Goal: Transaction & Acquisition: Purchase product/service

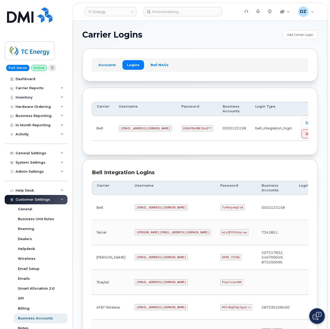
scroll to position [140, 0]
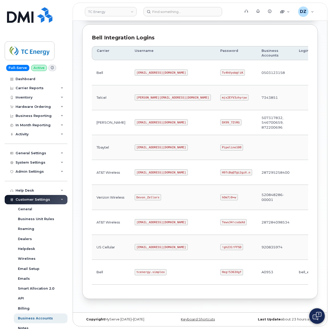
click at [135, 171] on code "[EMAIL_ADDRESS][DOMAIN_NAME]" at bounding box center [161, 172] width 53 height 6
click at [149, 171] on code "[EMAIL_ADDRESS][DOMAIN_NAME]" at bounding box center [161, 172] width 53 height 6
copy code "[EMAIL_ADDRESS][DOMAIN_NAME]"
click at [220, 169] on code "H97cBqQT@i2gzX.n" at bounding box center [236, 172] width 32 height 6
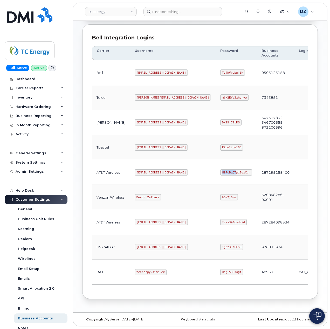
click at [220, 169] on code "H97cBqQT@i2gzX.n" at bounding box center [236, 172] width 32 height 6
copy code "H97cBqQT@i2gzX.n"
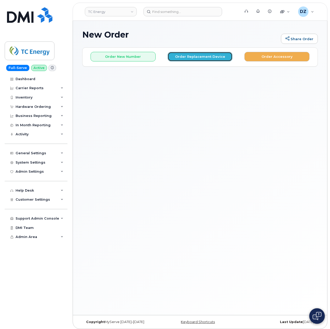
click at [204, 59] on button "Order Replacement Device" at bounding box center [200, 57] width 65 height 10
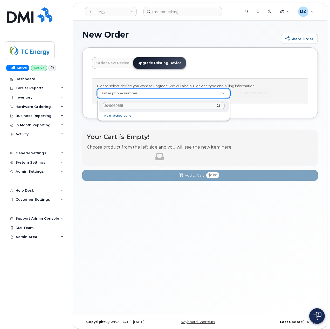
click at [132, 104] on input "3049930655" at bounding box center [164, 106] width 122 height 8
click at [138, 107] on input "3049930655" at bounding box center [164, 106] width 122 height 8
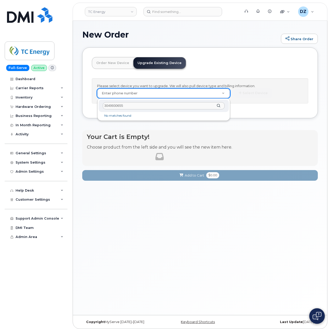
click at [138, 107] on input "3049930655" at bounding box center [164, 106] width 122 height 8
paste input "-989-5042"
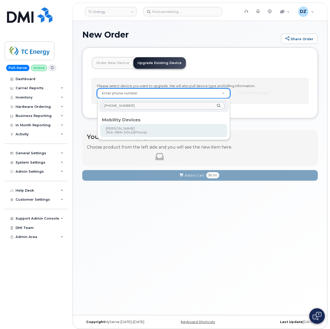
type input "304-989-5042"
type input "779415"
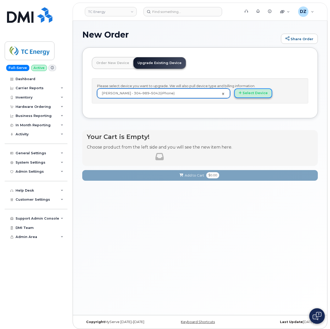
click at [265, 94] on button "Select Device" at bounding box center [253, 94] width 38 height 10
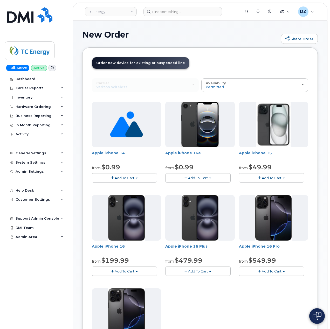
click at [276, 179] on span "Add To Cart" at bounding box center [272, 178] width 20 height 4
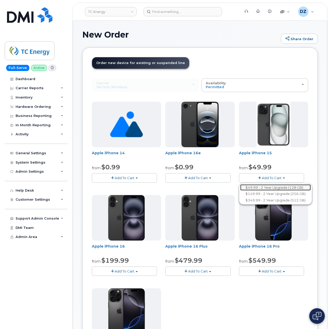
click at [279, 187] on link "$49.99 - 2 Year Upgrade (128 GB)" at bounding box center [275, 188] width 71 height 6
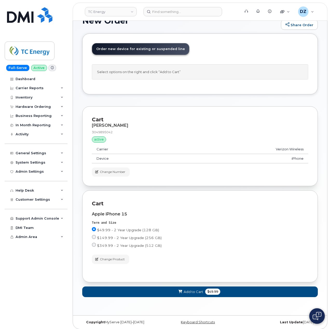
scroll to position [20, 0]
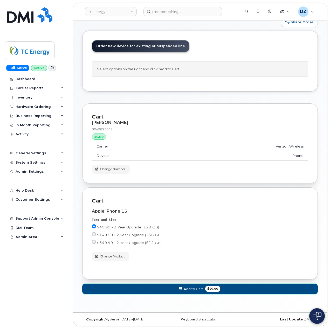
click at [209, 288] on span "$49.99" at bounding box center [212, 289] width 15 height 6
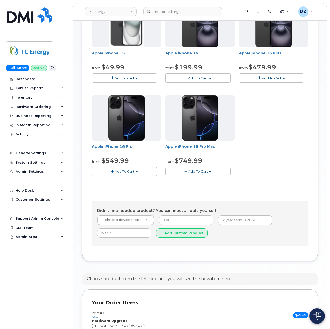
scroll to position [277, 0]
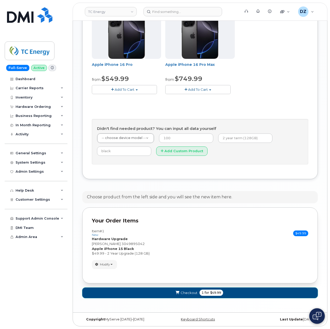
click at [210, 292] on span "$49.99" at bounding box center [215, 293] width 11 height 5
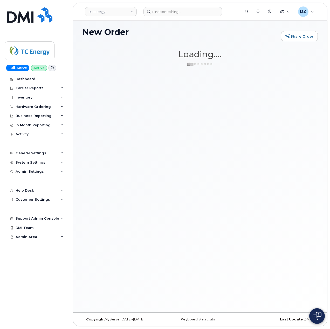
scroll to position [3, 0]
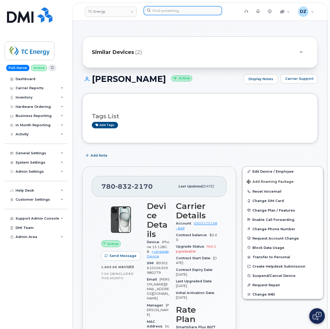
click at [175, 10] on input at bounding box center [183, 10] width 79 height 9
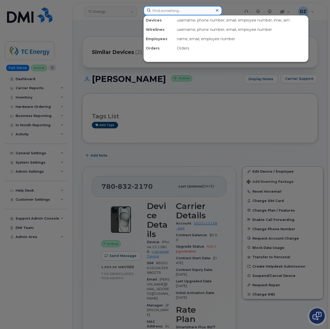
paste input "3049930655"
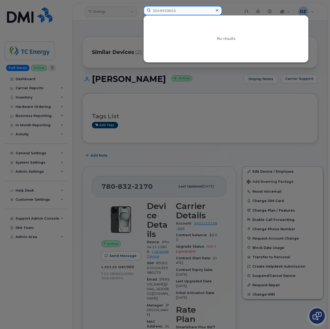
click at [178, 13] on input "3049930655" at bounding box center [183, 10] width 79 height 9
paste input "Stephen Lanham"
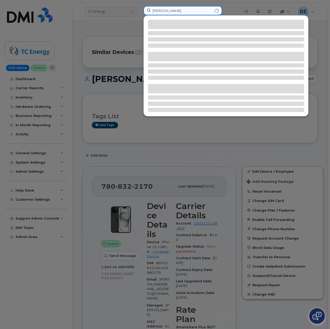
type input "Stephen Lanham"
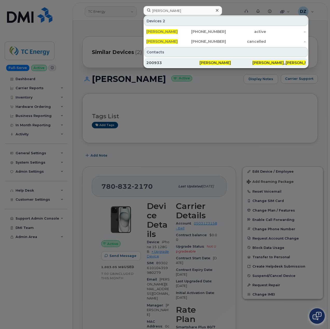
click at [214, 63] on span "[PERSON_NAME]" at bounding box center [215, 62] width 31 height 5
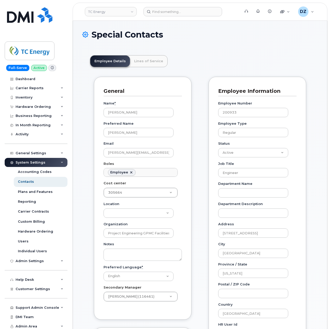
scroll to position [15, 0]
click at [153, 64] on link "Lines of Service" at bounding box center [148, 61] width 37 height 11
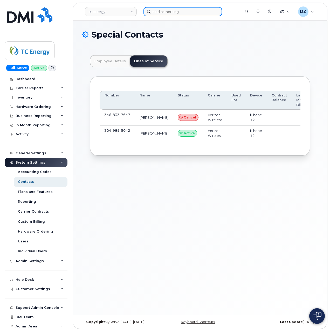
click at [164, 12] on input at bounding box center [183, 11] width 79 height 9
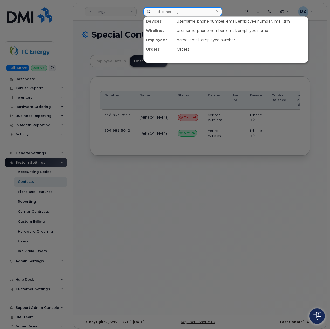
paste input "Jesse Bajnok"
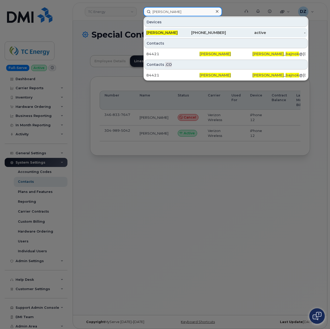
type input "Jesse Bajnok"
click at [194, 32] on div "403-835-6740" at bounding box center [206, 32] width 40 height 5
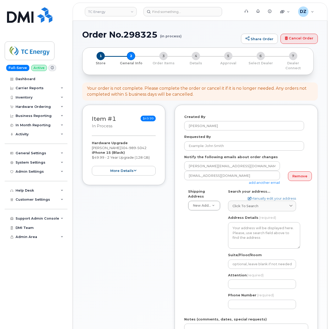
select select
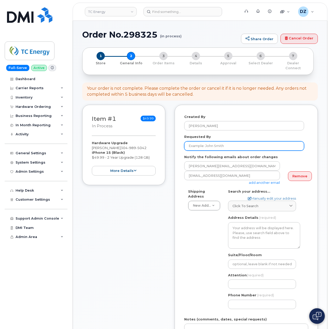
click at [238, 141] on input "Requested By" at bounding box center [244, 145] width 120 height 9
paste input "SCTASK0684282"
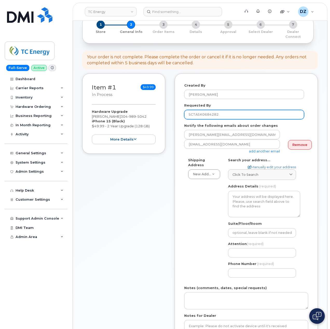
scroll to position [69, 0]
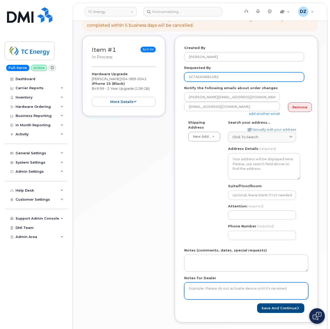
type input "SCTASK0684282"
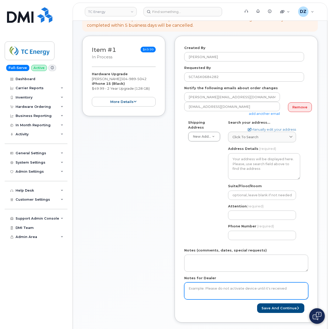
click at [216, 283] on textarea "Notes for Dealer" at bounding box center [246, 291] width 124 height 17
paste textarea "SCTASK0684282"
type textarea "SCTASK0684282"
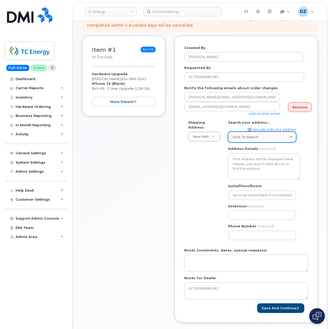
click at [256, 135] on span "Click to search" at bounding box center [246, 137] width 26 height 5
paste input "2918 Noyes Ave"
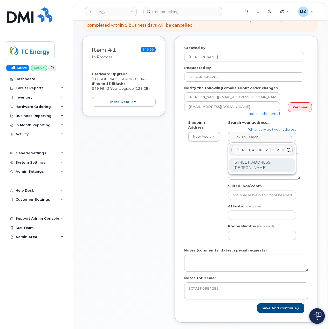
type input "2918 Noyes Ave"
click at [259, 158] on div "2918 Noyes Ave Charleston WV 25304-1108" at bounding box center [261, 165] width 65 height 14
select select
type textarea "2918 Noyes Ave CHARLESTON WV 25304-1108 UNITED STATES"
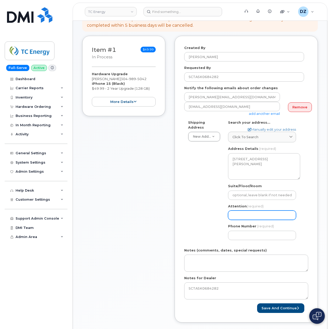
click at [252, 211] on input "Attention (required)" at bounding box center [262, 215] width 68 height 9
paste input "Stephen Lanham"
type input "Stephen Lanham"
select select
type input "Stephen Lanham"
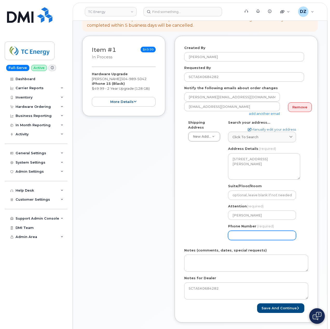
click at [234, 233] on input "Phone Number" at bounding box center [262, 235] width 68 height 9
type input "5133541153"
select select
type input "5133541153"
click at [207, 220] on div "Shipping Address New Address New Address 1401 Veterans Blvd NE 450 1 St SW Ncnb…" at bounding box center [244, 182] width 120 height 124
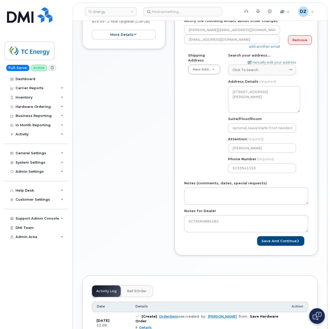
scroll to position [138, 0]
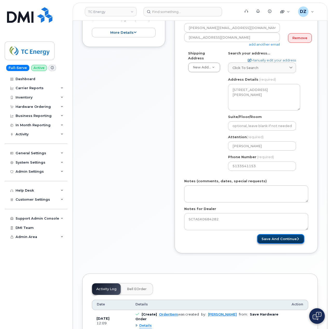
click at [281, 236] on button "Save and Continue" at bounding box center [280, 239] width 47 height 10
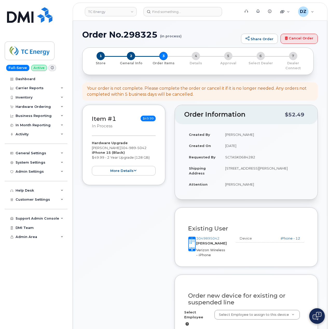
click at [127, 146] on span "304 989 5042" at bounding box center [134, 148] width 26 height 4
copy span "304 989 5042"
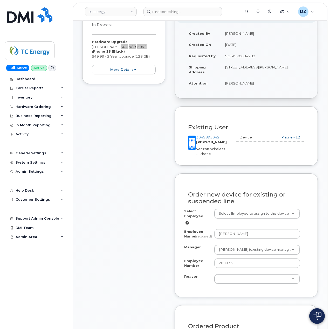
scroll to position [104, 0]
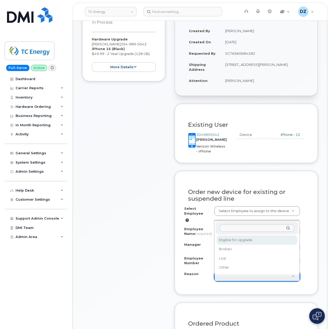
select select "eligible_for_upgrade"
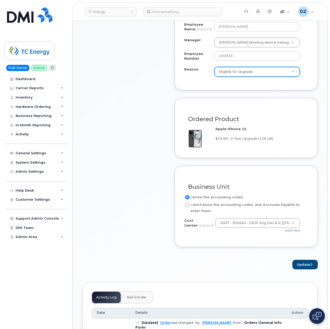
scroll to position [381, 0]
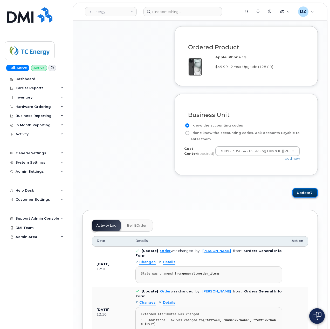
click at [300, 193] on button "Update" at bounding box center [305, 193] width 25 height 10
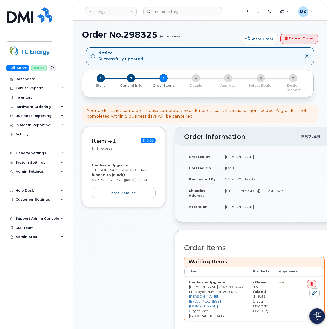
scroll to position [138, 0]
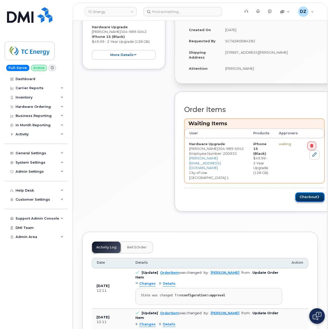
click at [308, 193] on button "Checkout" at bounding box center [309, 198] width 29 height 10
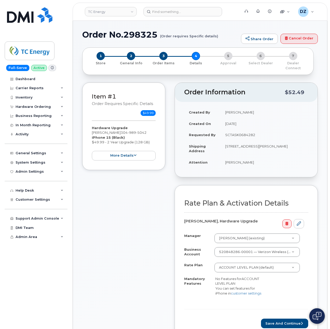
click at [232, 159] on td "[PERSON_NAME]" at bounding box center [265, 162] width 88 height 11
drag, startPoint x: 232, startPoint y: 159, endPoint x: 252, endPoint y: 159, distance: 20.5
click at [232, 159] on td "[PERSON_NAME]" at bounding box center [265, 162] width 88 height 11
click at [252, 159] on td "[PERSON_NAME]" at bounding box center [265, 162] width 88 height 11
copy td "[PERSON_NAME]"
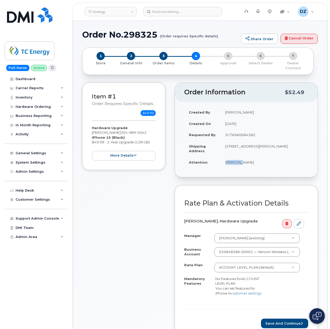
click at [231, 141] on td "2918 Noyes Ave CHARLESTON WV 25304-1108 UNITED STATES" at bounding box center [265, 149] width 88 height 16
click at [290, 143] on td "2918 Noyes Ave CHARLESTON WV 25304-1108 UNITED STATES" at bounding box center [265, 149] width 88 height 16
copy td "2918 Noyes Ave CHARLESTON WV 25304"
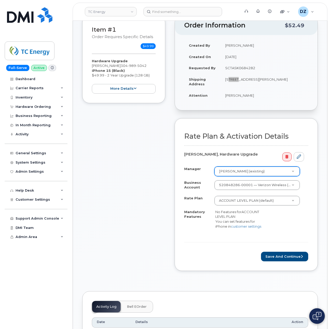
scroll to position [138, 0]
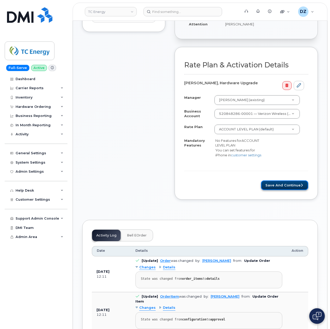
click at [284, 188] on button "Save and Continue" at bounding box center [284, 186] width 47 height 10
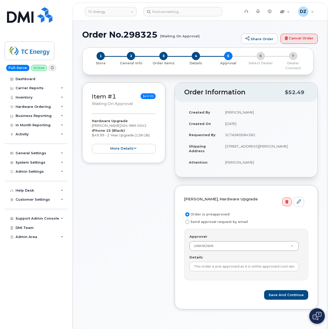
click at [239, 130] on td "SCTASK0684282" at bounding box center [265, 134] width 88 height 11
click at [228, 264] on input "This order is pre-approved as it is within approved cost range." at bounding box center [244, 266] width 110 height 9
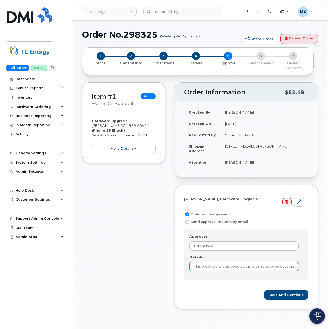
paste input "SCTASK0684282"
type input "SCTASK0684282"
click at [91, 36] on h1 "Order No.298325 (Waiting On Approval)" at bounding box center [160, 34] width 156 height 9
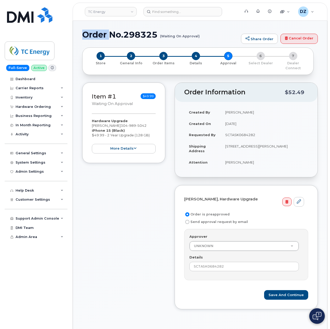
click at [91, 36] on h1 "Order No.298325 (Waiting On Approval)" at bounding box center [160, 34] width 156 height 9
click at [131, 35] on h1 "Order No.298325 (Waiting On Approval)" at bounding box center [160, 34] width 156 height 9
copy h1 "Order No.298325"
click at [294, 290] on button "Save and Continue" at bounding box center [286, 295] width 44 height 10
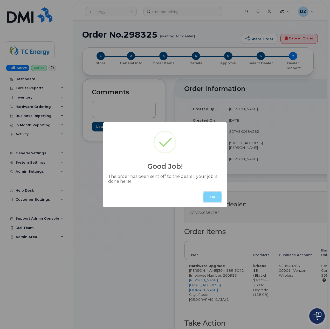
click at [213, 196] on button "OK" at bounding box center [212, 197] width 18 height 10
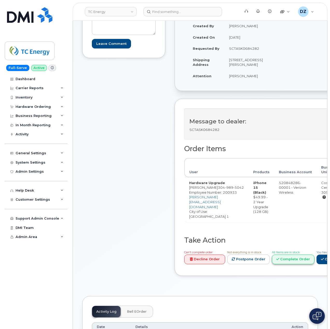
scroll to position [138, 0]
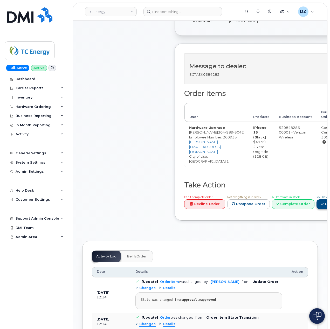
click at [321, 206] on icon at bounding box center [322, 203] width 3 height 3
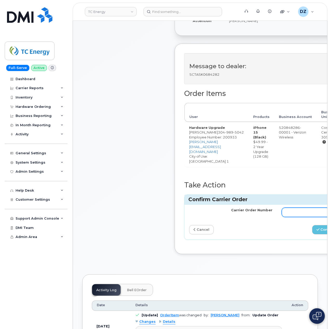
click at [293, 216] on input "Carrier Order Number" at bounding box center [323, 212] width 83 height 9
paste input "MB3000587470902"
type input "MB3000587470902"
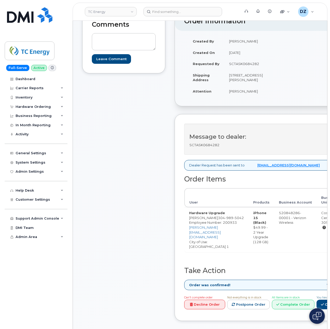
scroll to position [173, 0]
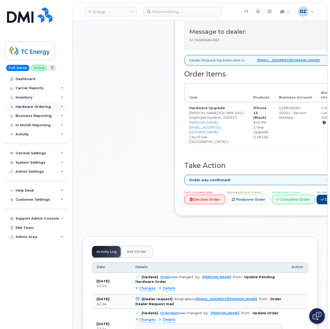
click at [46, 106] on div "Hardware Ordering" at bounding box center [33, 107] width 35 height 4
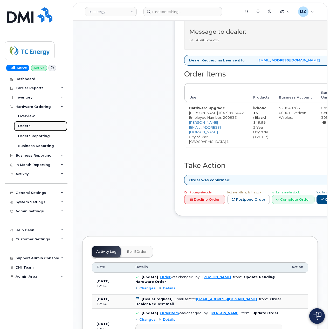
click at [39, 126] on link "Orders" at bounding box center [41, 126] width 54 height 10
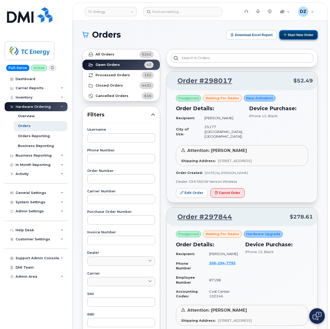
click at [294, 34] on button "Start New Order" at bounding box center [298, 35] width 39 height 10
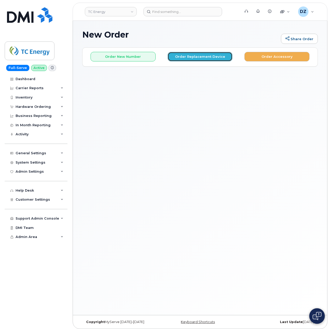
click at [213, 55] on button "Order Replacement Device" at bounding box center [200, 57] width 65 height 10
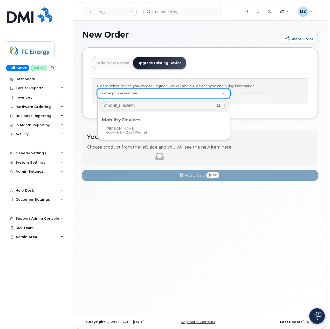
type input "[PHONE_NUMBER]"
type input "559097"
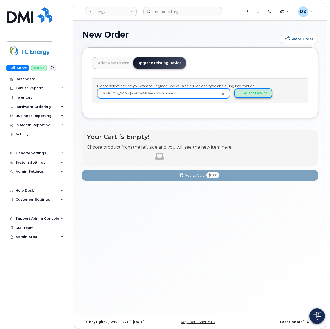
click at [262, 96] on button "Select Device" at bounding box center [253, 94] width 38 height 10
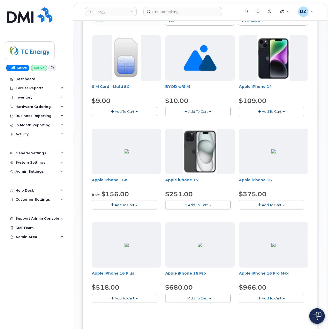
scroll to position [138, 0]
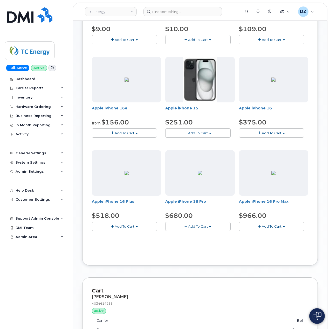
click at [199, 135] on span "Add To Cart" at bounding box center [198, 133] width 20 height 4
click at [210, 149] on link "$251.00 - 3-year upgrade (128GB model)" at bounding box center [208, 149] width 82 height 6
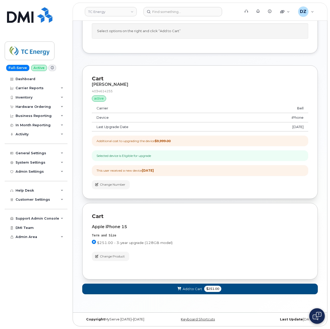
scroll to position [57, 0]
click at [198, 289] on span "Add to Cart" at bounding box center [192, 289] width 19 height 5
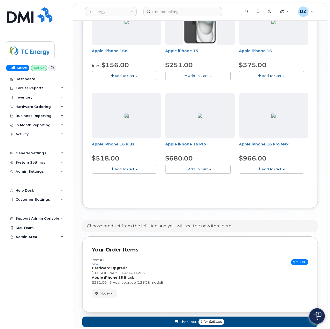
scroll to position [226, 0]
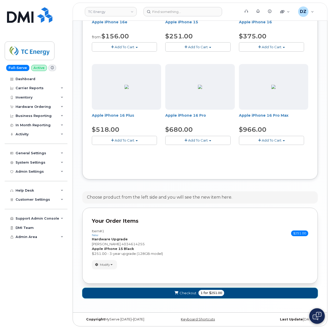
click at [188, 292] on span "Checkout" at bounding box center [188, 293] width 17 height 5
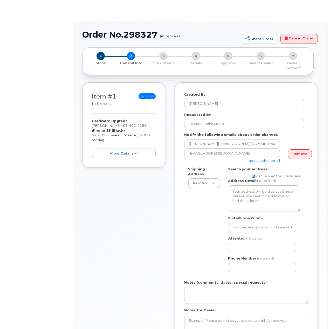
select select
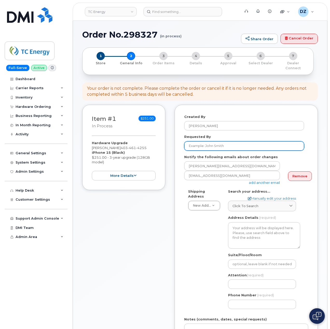
click at [218, 141] on input "Requested By" at bounding box center [244, 145] width 120 height 9
paste input "SCTASK0684323"
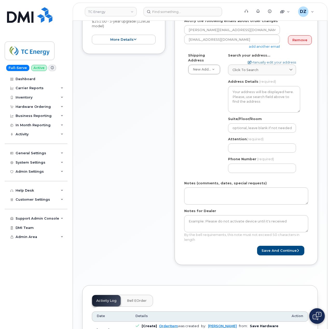
scroll to position [138, 0]
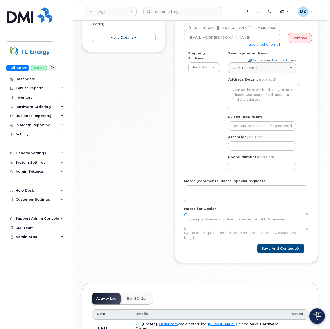
type input "SCTASK0684323"
click at [210, 219] on textarea "Notes for Dealer" at bounding box center [246, 221] width 124 height 17
paste textarea "SCTASK0684323"
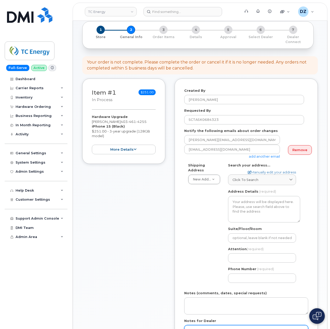
scroll to position [69, 0]
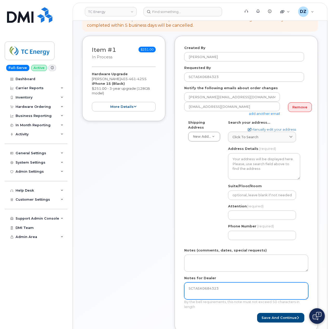
type textarea "SCTASK0684323"
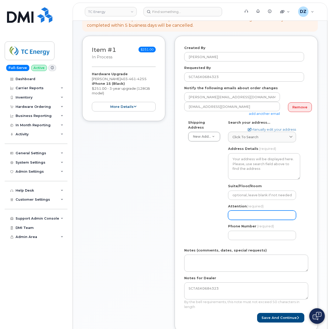
click at [255, 211] on input "Attention (required)" at bounding box center [262, 215] width 68 height 9
paste input "Carla Schillreff"
type input "Carla Schillreff"
select select
type input "Carla Schillreff"
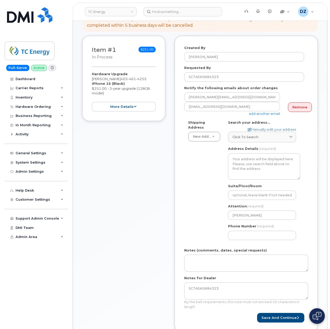
click at [132, 77] on span "461" at bounding box center [132, 79] width 8 height 4
copy span "403 461 4255"
click at [249, 231] on input "Phone Number" at bounding box center [262, 235] width 68 height 9
paste input "4034614255"
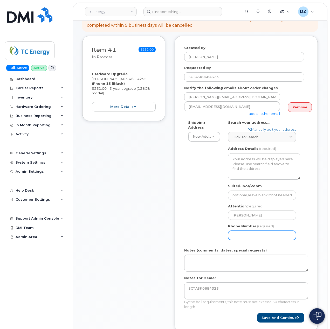
select select
type input "4034614255"
click at [194, 219] on div "Shipping Address New Address New Address 1401 Veterans Blvd NE 450 1 St SW Ncnb…" at bounding box center [244, 182] width 120 height 124
click at [261, 135] on div "Click to search" at bounding box center [262, 137] width 59 height 5
paste input "T2P 5H1"
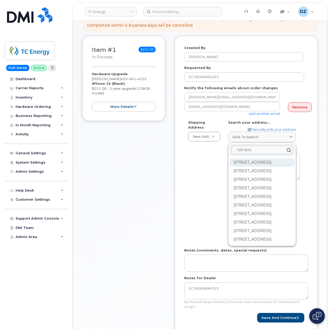
type input "T2P 5H1"
click at [258, 175] on div "450 1 St SW Calgary AB T2P 5H1" at bounding box center [261, 179] width 65 height 9
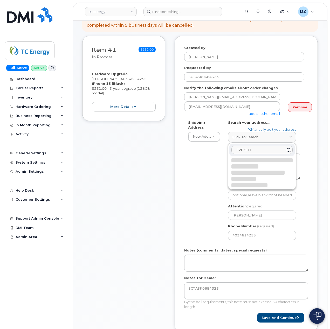
select select
type textarea "450 1 St SW CALGARY AB T2P 5H1 CANADA"
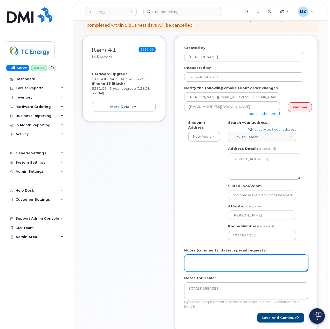
scroll to position [104, 0]
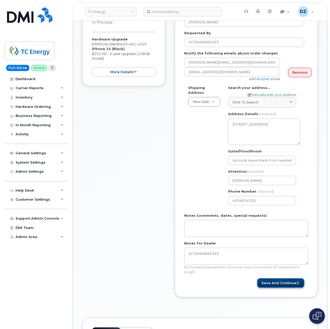
click at [280, 280] on button "Save and Continue" at bounding box center [280, 284] width 47 height 10
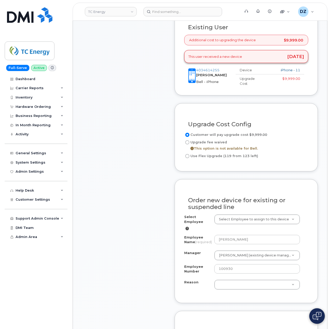
scroll to position [208, 0]
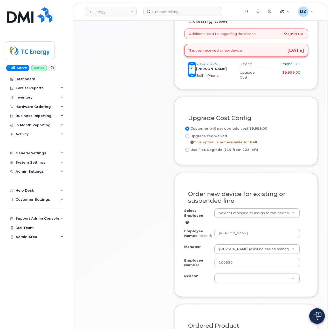
click at [186, 148] on input "Use Flex Upgrade (119 from 123 left)" at bounding box center [187, 150] width 4 height 4
radio input "true"
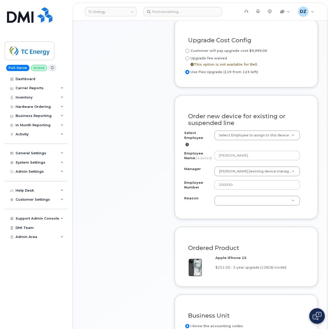
scroll to position [381, 0]
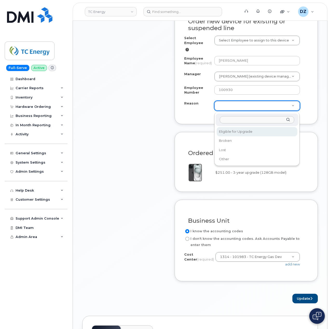
select select "eligible_for_upgrade"
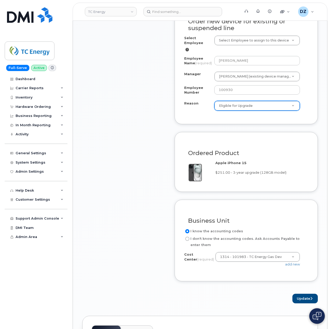
drag, startPoint x: 215, startPoint y: 135, endPoint x: 153, endPoint y: 131, distance: 61.9
click at [153, 131] on div "Item #1 in process $251.00 Hardware Upgrade [PERSON_NAME] [PHONE_NUMBER] iPhone…" at bounding box center [123, 13] width 83 height 579
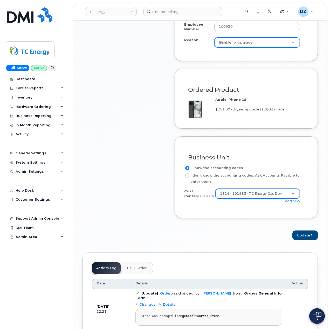
scroll to position [450, 0]
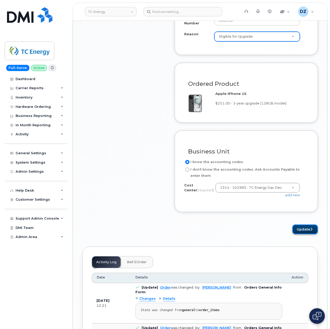
click at [302, 231] on button "Update" at bounding box center [305, 230] width 25 height 10
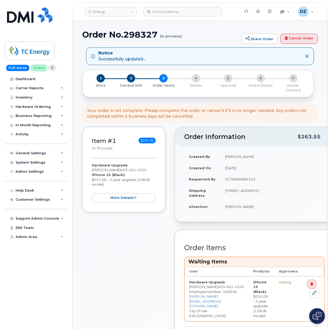
click at [103, 36] on h1 "Order No.298327 (in process)" at bounding box center [160, 34] width 156 height 9
click at [134, 33] on h1 "Order No.298327 (in process)" at bounding box center [160, 34] width 156 height 9
copy h1 "Order No.298327"
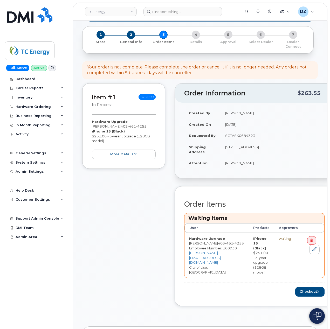
scroll to position [138, 0]
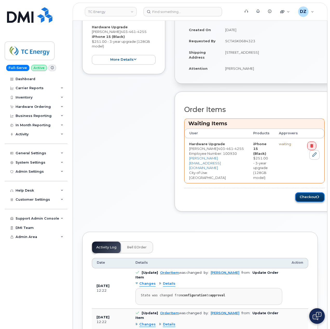
click at [307, 195] on button "Checkout" at bounding box center [309, 198] width 29 height 10
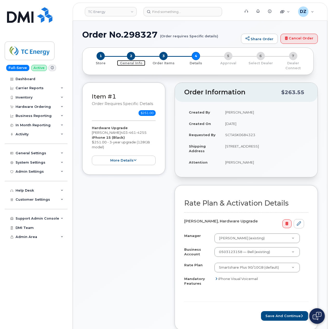
click at [131, 54] on span "2" at bounding box center [131, 56] width 8 height 8
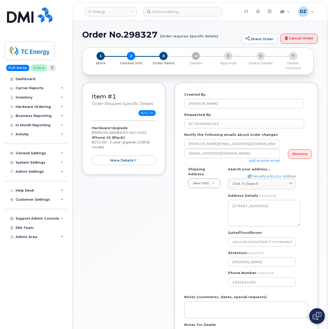
select select
click at [272, 257] on input "[PERSON_NAME]" at bounding box center [262, 261] width 68 height 9
type input "[PERSON_NAME]"
select select
type input "Carla Schillreff /"
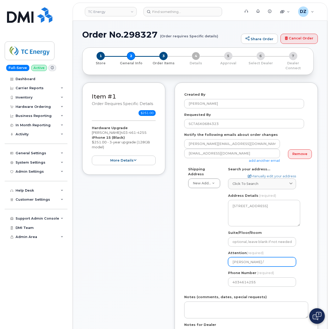
paste input "[PERSON_NAME]"
select select
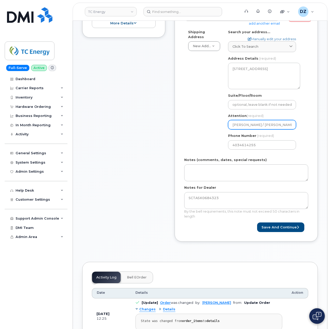
scroll to position [138, 0]
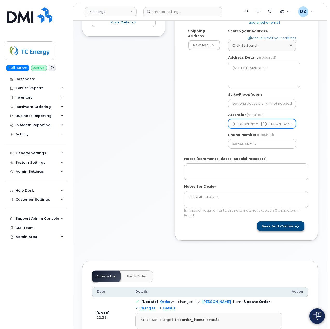
type input "Carla Schillreff / Lindsay Mackay"
click at [291, 225] on button "Save and Continue" at bounding box center [280, 227] width 47 height 10
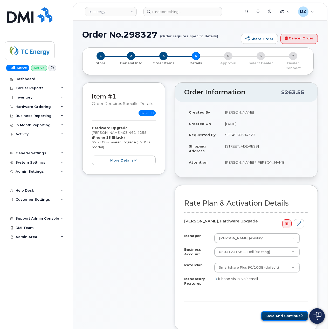
click at [276, 313] on button "Save and Continue" at bounding box center [284, 316] width 47 height 10
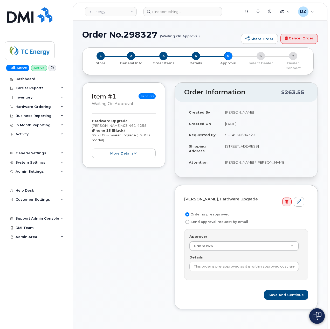
click at [243, 132] on td "SCTASK0684323" at bounding box center [265, 134] width 88 height 11
copy td "SCTASK0684323"
click at [242, 265] on input "This order is pre-approved as it is within approved cost range." at bounding box center [244, 266] width 110 height 9
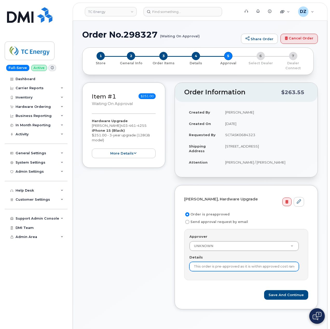
click at [242, 265] on input "This order is pre-approved as it is within approved cost range." at bounding box center [244, 266] width 110 height 9
paste input "SCTASK0684323"
type input "SCTASK0684323"
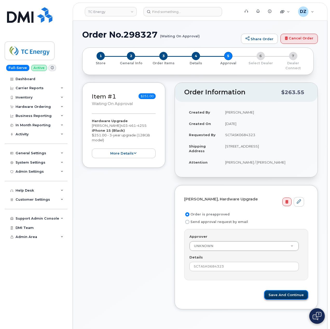
click at [282, 291] on button "Save and Continue" at bounding box center [286, 295] width 44 height 10
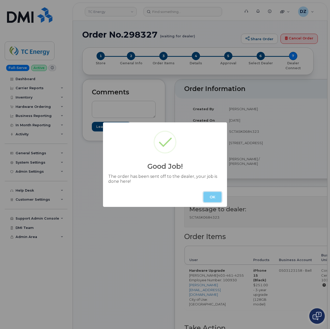
click at [211, 197] on button "OK" at bounding box center [212, 197] width 18 height 10
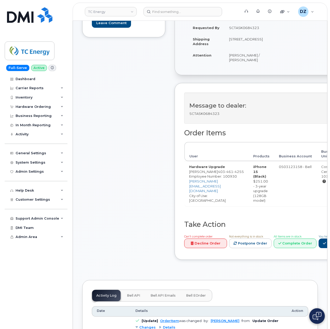
scroll to position [69, 0]
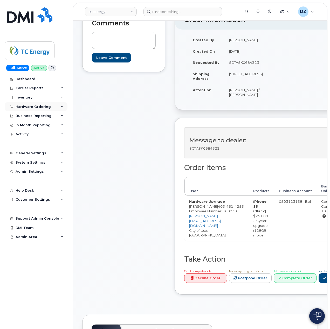
click at [46, 106] on div "Hardware Ordering" at bounding box center [33, 107] width 35 height 4
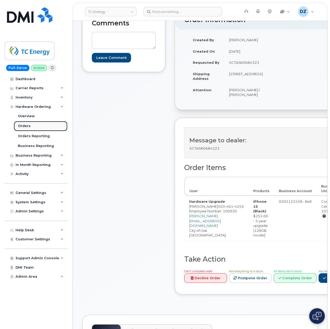
click at [43, 124] on link "Orders" at bounding box center [41, 126] width 54 height 10
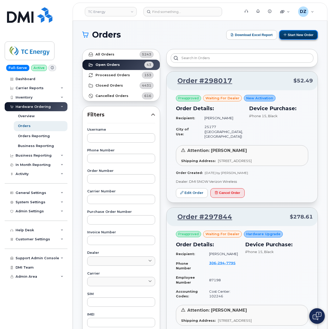
click at [293, 35] on button "Start New Order" at bounding box center [298, 35] width 39 height 10
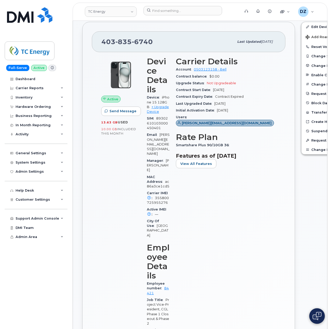
scroll to position [104, 0]
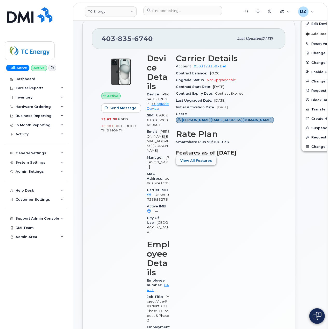
click at [203, 163] on span "View All Features" at bounding box center [196, 160] width 32 height 5
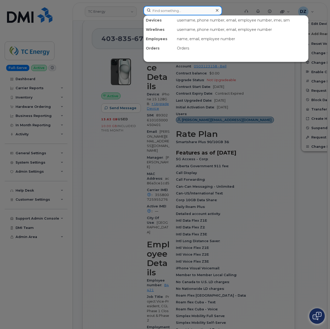
click at [167, 8] on input at bounding box center [183, 10] width 79 height 9
paste input "403 585 5875"
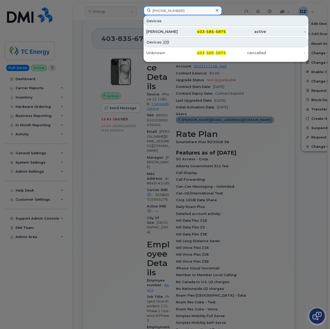
type input "403 585 5875"
click at [194, 30] on div "403 - 585 - 5875" at bounding box center [206, 31] width 40 height 5
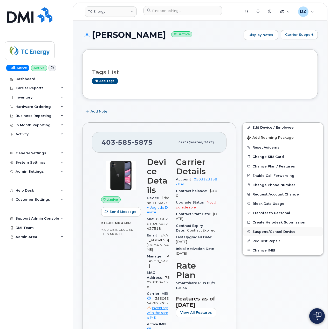
click at [276, 232] on span "Suspend/Cancel Device" at bounding box center [274, 232] width 43 height 4
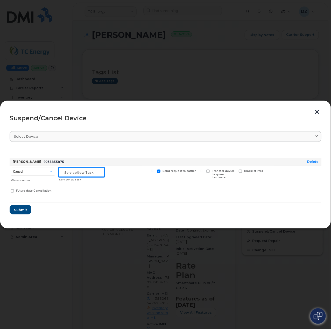
click at [79, 174] on input "text" at bounding box center [82, 172] width 46 height 9
paste input "SCTASK0684514"
type input "SCTASK0684514"
click at [52, 161] on span "4035855875" at bounding box center [53, 162] width 21 height 4
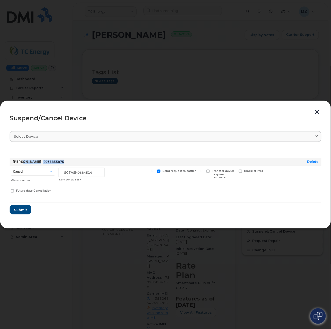
copy div "Cheung 4035855875"
click at [53, 162] on span "4035855875" at bounding box center [53, 162] width 21 height 4
drag, startPoint x: 60, startPoint y: 161, endPoint x: 37, endPoint y: 165, distance: 23.8
click at [37, 165] on div "Mark Cheung 4035855875" at bounding box center [152, 162] width 281 height 8
copy span "4035855875"
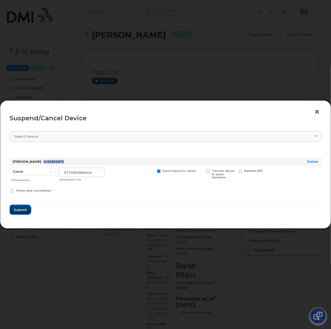
click at [21, 210] on span "Submit" at bounding box center [20, 210] width 13 height 5
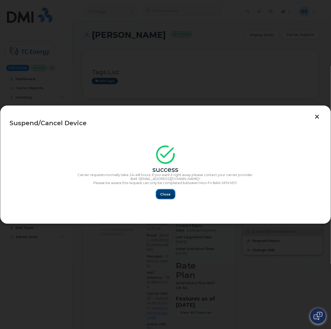
click at [168, 195] on span "Close" at bounding box center [166, 194] width 10 height 5
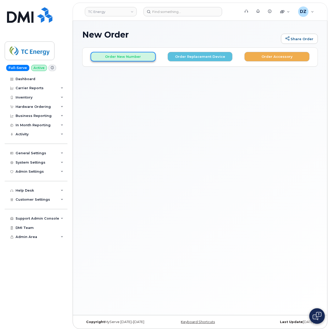
click at [121, 56] on button "Order New Number" at bounding box center [123, 57] width 65 height 10
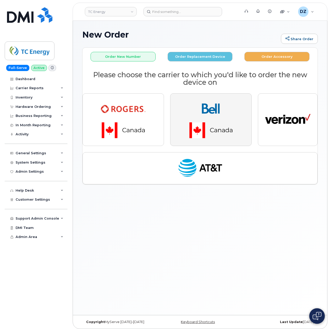
click at [212, 118] on img "button" at bounding box center [211, 120] width 73 height 44
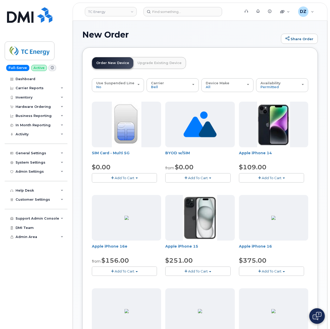
click at [206, 271] on span "Add To Cart" at bounding box center [198, 271] width 20 height 4
click at [199, 287] on link "$251.00 - 3-year activation (128GB model)" at bounding box center [209, 287] width 84 height 6
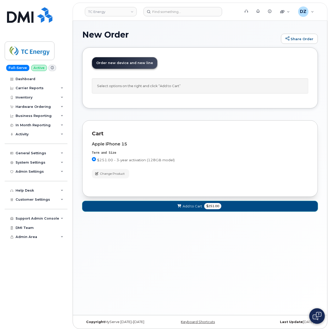
click at [194, 207] on span "Add to Cart" at bounding box center [192, 206] width 19 height 5
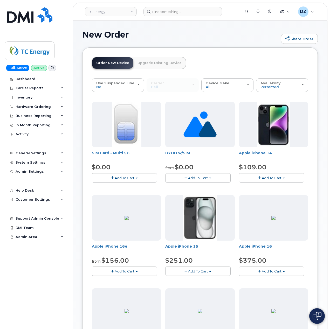
click at [199, 270] on span "Add To Cart" at bounding box center [198, 271] width 20 height 4
click at [207, 290] on link "$251.00 - 3-year activation (128GB model)" at bounding box center [209, 287] width 84 height 6
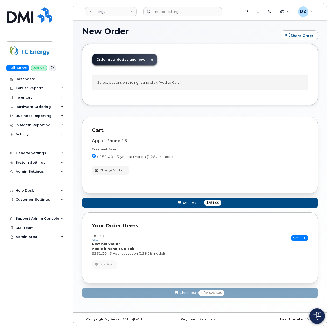
scroll to position [5, 0]
click at [117, 170] on span "Change Product" at bounding box center [112, 170] width 25 height 5
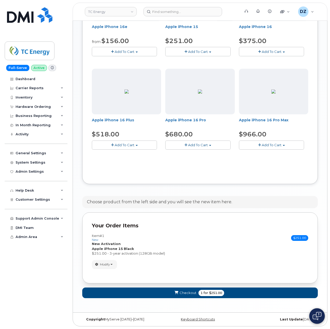
scroll to position [221, 0]
click at [209, 294] on span "$251.00" at bounding box center [215, 293] width 13 height 5
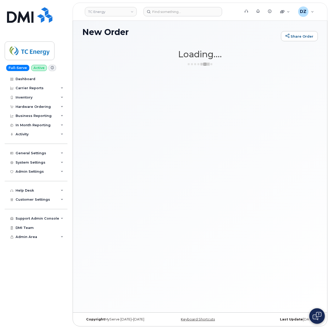
scroll to position [3, 0]
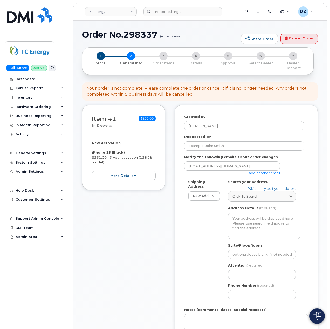
select select
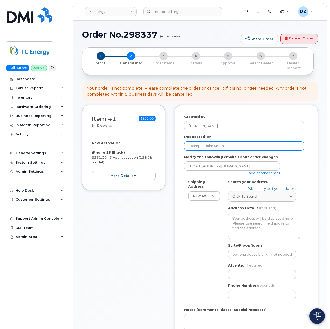
click at [206, 141] on input "Requested By" at bounding box center [244, 145] width 120 height 9
paste input "SCTASK0684539"
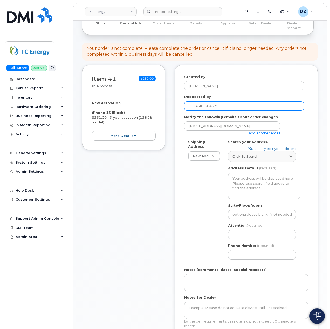
scroll to position [138, 0]
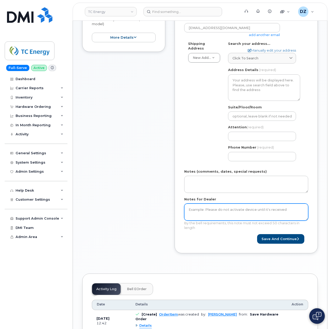
type input "SCTASK0684539"
click at [208, 215] on textarea "Notes for Dealer" at bounding box center [246, 212] width 124 height 17
paste textarea "SCTASK0684539"
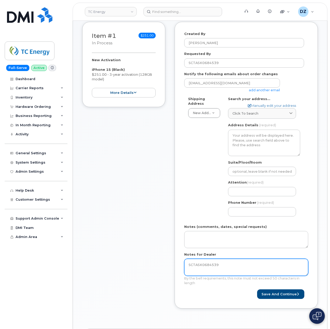
scroll to position [0, 0]
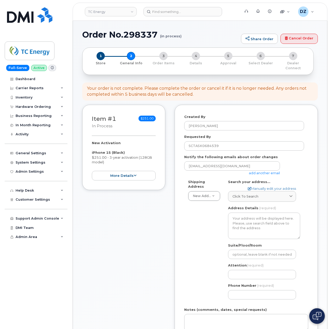
type textarea "SCTASK0684539"
click at [260, 171] on link "add another email" at bounding box center [264, 173] width 31 height 4
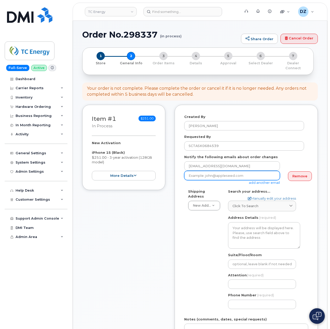
click at [204, 173] on input "email" at bounding box center [232, 175] width 96 height 9
paste input "[PERSON_NAME][EMAIL_ADDRESS][DOMAIN_NAME]"
type input "[PERSON_NAME][EMAIL_ADDRESS][DOMAIN_NAME]"
click at [244, 281] on input "Attention (required)" at bounding box center [262, 284] width 68 height 9
paste input "[PERSON_NAME]"
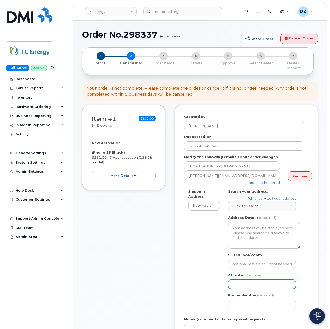
select select
type input "[PERSON_NAME]"
click at [271, 205] on link "Click to search" at bounding box center [262, 206] width 68 height 11
paste input "[STREET_ADDRESS]"
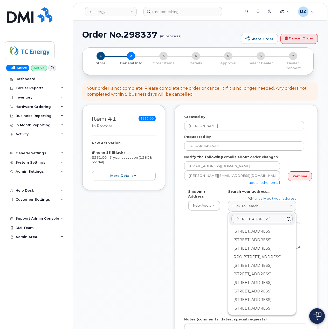
click at [276, 216] on input "[STREET_ADDRESS]" at bounding box center [262, 219] width 61 height 8
paste input "M5J 2J1"
type input "[STREET_ADDRESS]"
click at [206, 232] on div "Shipping Address New Address New Address [STREET_ADDRESS] 226 St Simplex Mobili…" at bounding box center [244, 251] width 120 height 124
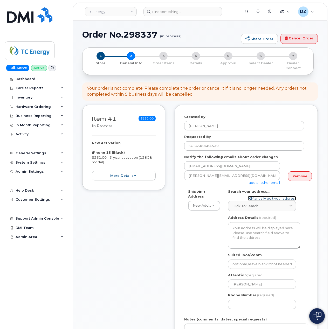
click at [265, 196] on link "Manually edit your address" at bounding box center [272, 198] width 48 height 5
select select
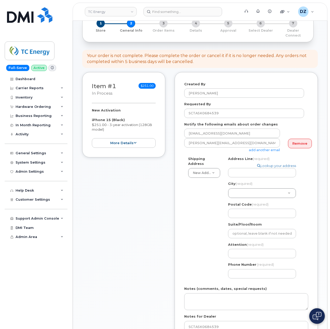
scroll to position [35, 0]
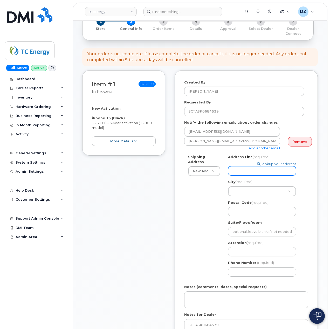
click at [246, 166] on input "Address Line (required)" at bounding box center [262, 170] width 68 height 9
paste input "[STREET_ADDRESS]"
select select
type input "[STREET_ADDRESS]"
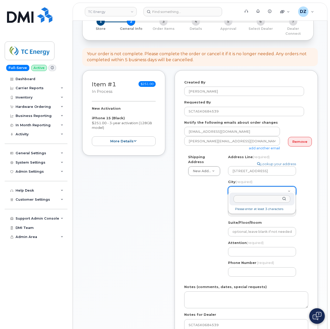
drag, startPoint x: 239, startPoint y: 185, endPoint x: 278, endPoint y: 205, distance: 43.8
type input "[GEOGRAPHIC_DATA]"
select select
type input "4934"
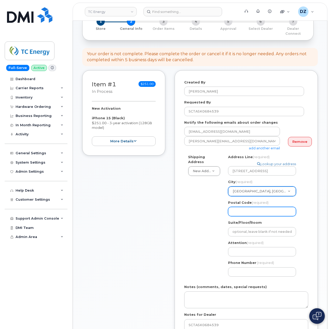
click at [254, 207] on input "Postal Code (required)" at bounding box center [262, 211] width 68 height 9
paste input "M5J 2J1"
select select
type input "M5J 2J1"
drag, startPoint x: 133, startPoint y: 218, endPoint x: 161, endPoint y: 220, distance: 28.4
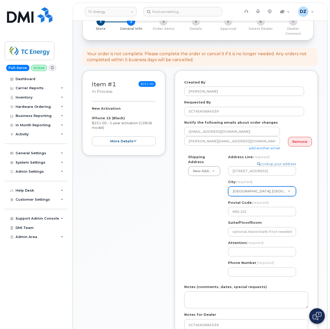
click at [133, 218] on div "Item #1 in process $251.00 New Activation iPhone 15 (Black) $251.00 - 3-year ac…" at bounding box center [123, 223] width 83 height 307
click at [240, 250] on input "Attention (required)" at bounding box center [262, 251] width 68 height 9
paste input "[PERSON_NAME]"
select select
type input "[PERSON_NAME]"
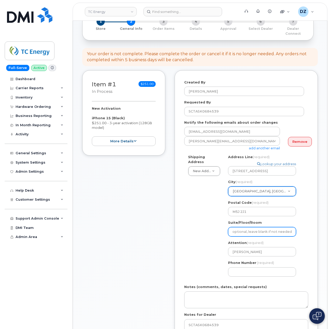
click at [261, 228] on input "Suite/Floor/Room" at bounding box center [262, 231] width 68 height 9
paste input "Floor 24"
type input "Floor 24"
select select
type input "Floor 24"
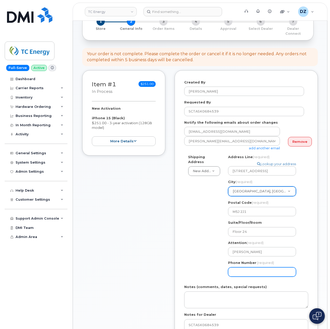
click at [173, 241] on div "Item #1 in process $251.00 New Activation iPhone 15 (Black) $251.00 - 3-year ac…" at bounding box center [200, 223] width 236 height 307
click at [258, 270] on input "Phone Number" at bounding box center [262, 272] width 68 height 9
paste input "4035855875"
type input "4035855875"
select select
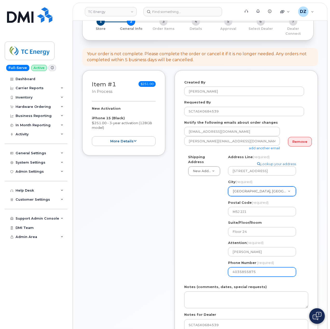
type input "4035855875"
click at [168, 224] on div "Item #1 in process $251.00 New Activation iPhone 15 (Black) $251.00 - 3-year ac…" at bounding box center [200, 223] width 236 height 307
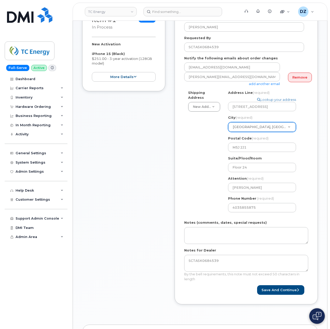
scroll to position [104, 0]
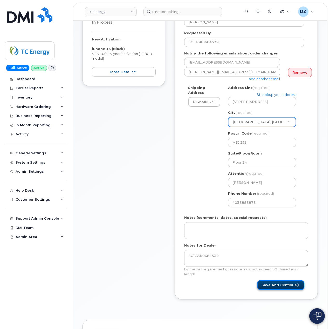
click at [276, 281] on button "Save and Continue" at bounding box center [280, 286] width 47 height 10
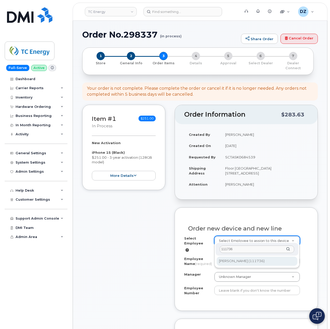
type input "111736"
type input "1392744"
type input "[PERSON_NAME]"
type input "111736"
type input "503193"
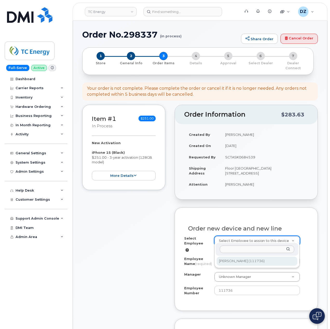
select select "1435662"
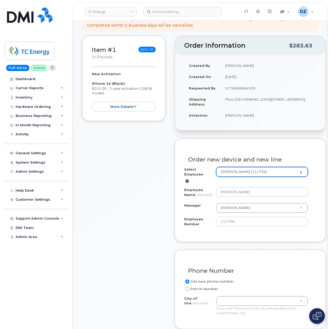
scroll to position [104, 0]
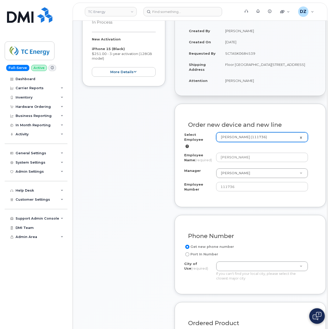
click at [267, 60] on td "Floor [GEOGRAPHIC_DATA][STREET_ADDRESS]" at bounding box center [269, 67] width 96 height 16
copy td "Toronto"
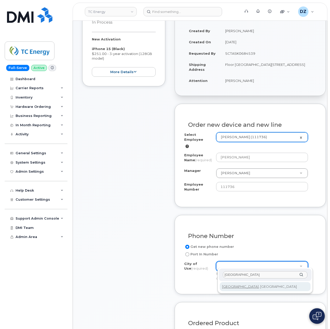
type input "Toronto"
type input "4934"
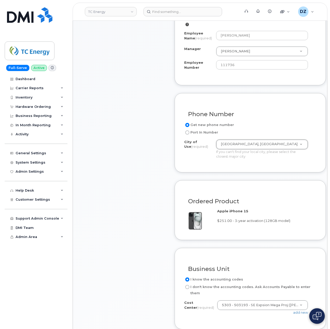
scroll to position [277, 0]
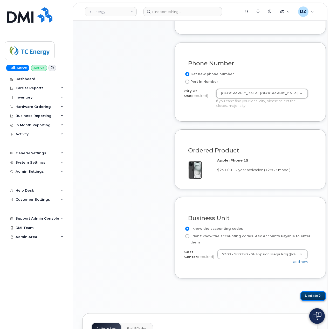
click at [315, 291] on button "Update" at bounding box center [313, 296] width 25 height 10
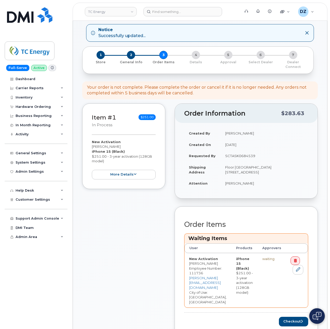
scroll to position [35, 0]
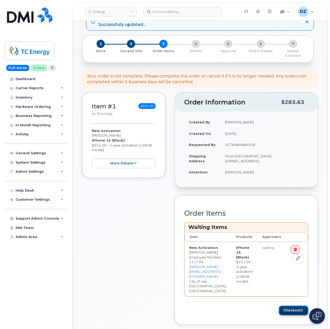
click at [296, 306] on button "Checkout" at bounding box center [293, 311] width 29 height 10
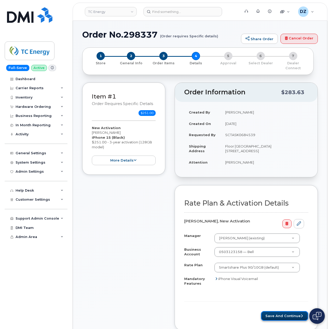
click at [282, 311] on button "Save and Continue" at bounding box center [284, 316] width 47 height 10
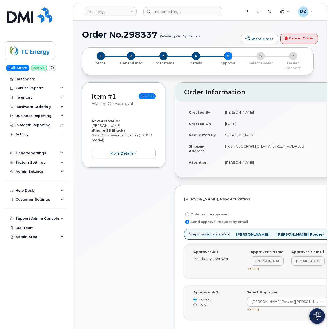
click at [224, 212] on label "Order is preapproved" at bounding box center [206, 215] width 45 height 6
click at [189, 213] on input "Order is preapproved" at bounding box center [187, 215] width 4 height 4
radio input "true"
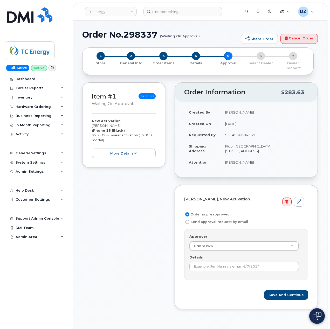
click at [246, 131] on td "SCTASK0684539" at bounding box center [265, 134] width 88 height 11
copy td "SCTASK0684539"
click at [243, 266] on input "Details" at bounding box center [244, 266] width 110 height 9
paste input "SCTASK0684539"
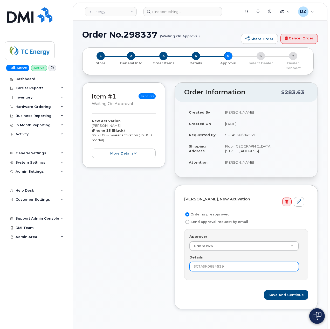
type input "SCTASK0684539"
click at [95, 35] on h1 "Order No.298337 (Waiting On Approval)" at bounding box center [160, 34] width 156 height 9
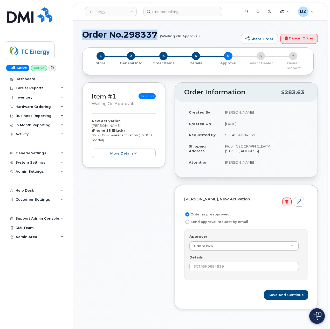
click at [150, 32] on h1 "Order No.298337 (Waiting On Approval)" at bounding box center [160, 34] width 156 height 9
copy h1 "Order No.298337"
click at [284, 290] on button "Save and Continue" at bounding box center [286, 295] width 44 height 10
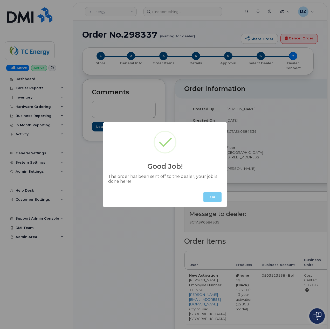
click at [211, 196] on button "OK" at bounding box center [212, 197] width 18 height 10
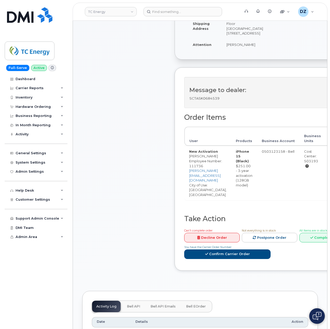
scroll to position [138, 0]
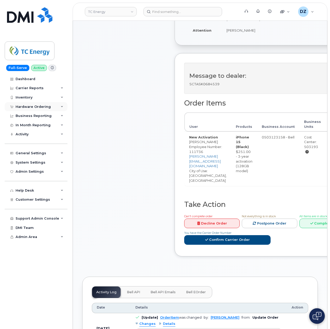
click at [39, 106] on div "Hardware Ordering" at bounding box center [33, 107] width 35 height 4
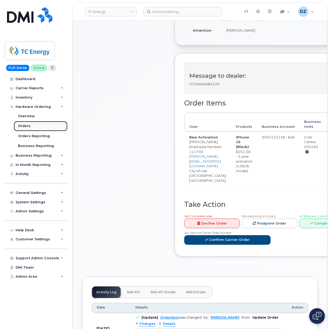
click at [36, 126] on link "Orders" at bounding box center [41, 126] width 54 height 10
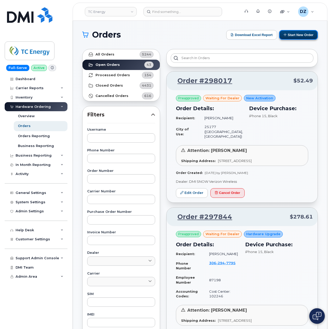
click at [298, 35] on button "Start New Order" at bounding box center [298, 35] width 39 height 10
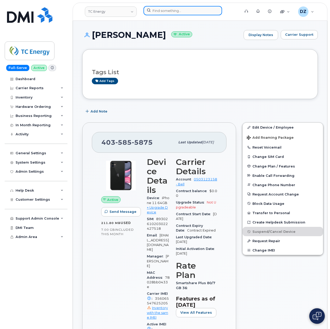
click at [172, 15] on input at bounding box center [183, 10] width 79 height 9
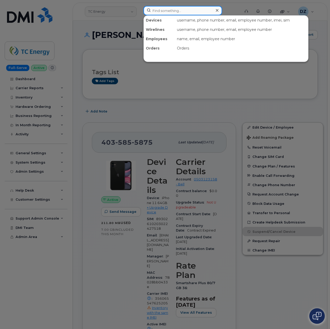
paste input "[PERSON_NAME]"
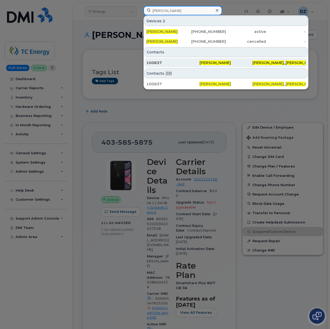
type input "[PERSON_NAME]"
click at [200, 65] on span "Carlos Pardo" at bounding box center [215, 62] width 31 height 5
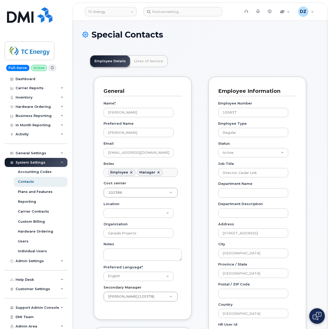
scroll to position [15, 0]
click at [142, 61] on link "Lines of Service" at bounding box center [148, 61] width 37 height 11
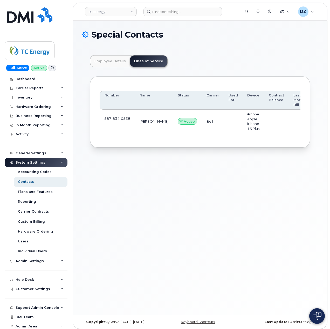
click at [120, 117] on span "834" at bounding box center [125, 119] width 11 height 4
copy span "587 834 0838"
click at [180, 12] on input at bounding box center [183, 11] width 79 height 9
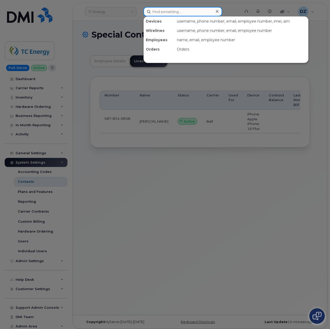
paste input "5878340838"
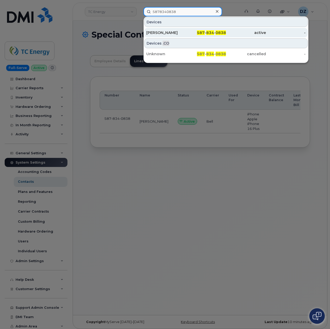
type input "5878340838"
click at [182, 32] on div "[PERSON_NAME]" at bounding box center [166, 32] width 40 height 5
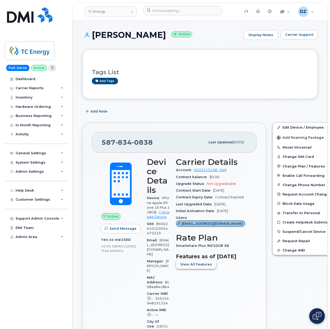
click at [198, 267] on span "View All Features" at bounding box center [196, 264] width 32 height 5
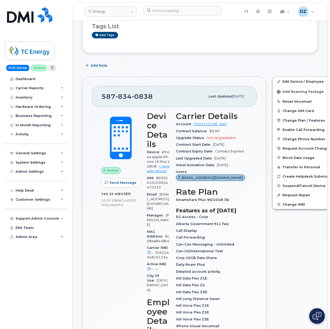
scroll to position [104, 0]
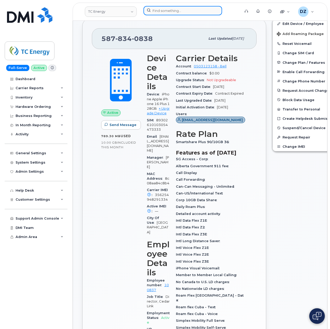
click at [166, 8] on input at bounding box center [183, 10] width 79 height 9
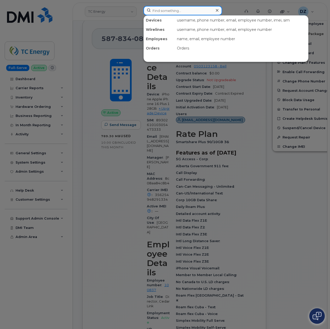
paste input "[PERSON_NAME]"
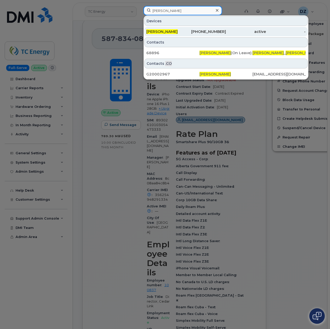
type input "[PERSON_NAME]"
click at [187, 32] on div "[PHONE_NUMBER]" at bounding box center [206, 31] width 40 height 5
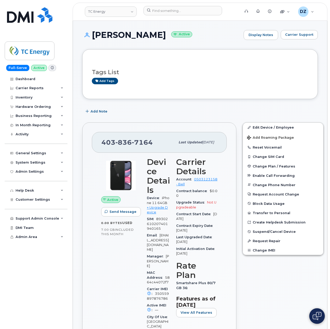
click at [132, 141] on span "836" at bounding box center [142, 143] width 21 height 8
copy span "403 836 7164"
click at [166, 11] on input at bounding box center [183, 10] width 79 height 9
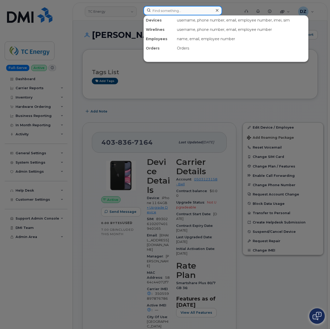
paste input "4038367164"
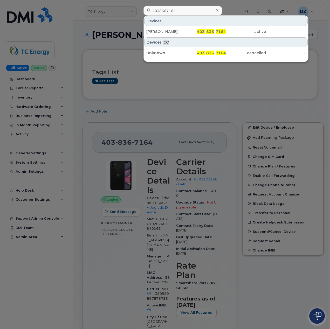
click at [155, 101] on div at bounding box center [165, 164] width 330 height 329
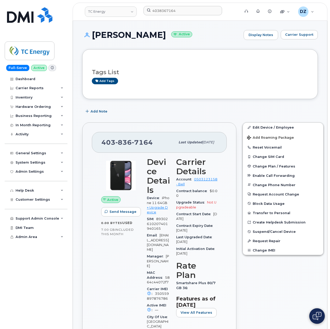
click at [104, 38] on h1 "Grady Hunt Active" at bounding box center [161, 34] width 159 height 9
click at [132, 35] on h1 "Grady Hunt Active" at bounding box center [161, 34] width 159 height 9
copy h1 "[PERSON_NAME]"
click at [173, 16] on div "4038367164" at bounding box center [190, 11] width 102 height 11
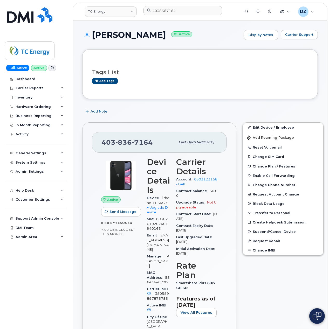
click at [174, 16] on div "4038367164" at bounding box center [190, 11] width 102 height 11
click at [175, 14] on input "4038367164" at bounding box center [183, 10] width 79 height 9
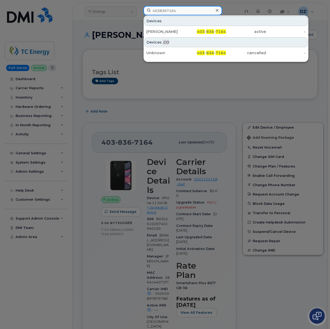
click at [175, 14] on input "4038367164" at bounding box center [183, 10] width 79 height 9
paste input "[PERSON_NAME]"
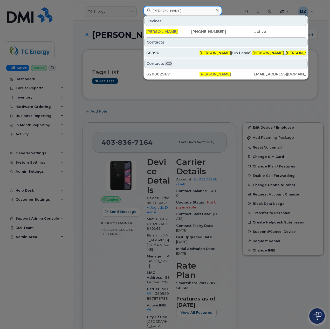
type input "[PERSON_NAME]"
click at [198, 53] on div "68896" at bounding box center [172, 52] width 53 height 5
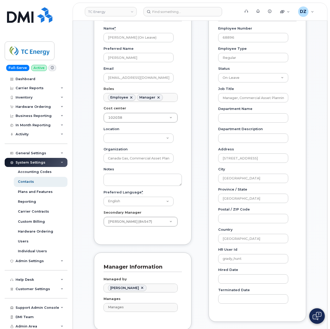
scroll to position [104, 0]
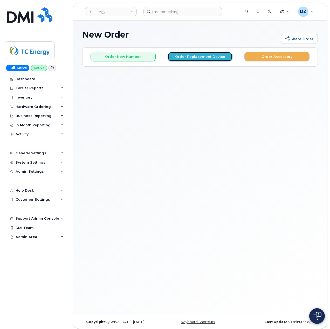
click at [189, 56] on button "Order Replacement Device" at bounding box center [200, 57] width 65 height 10
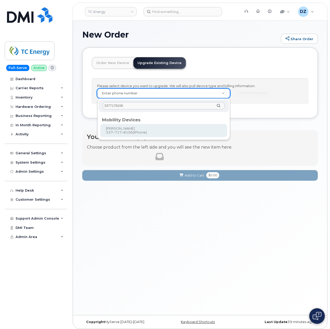
type input "3377178106"
type input "673940"
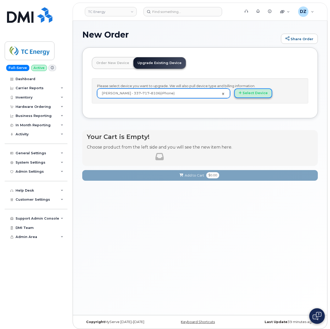
click at [245, 93] on button "Select Device" at bounding box center [253, 94] width 38 height 10
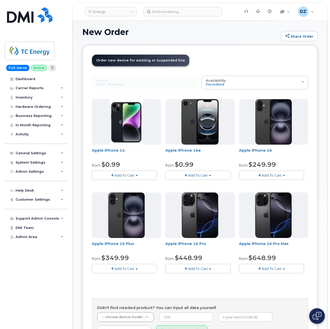
scroll to position [141, 0]
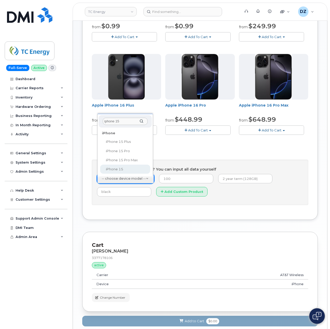
type input "iphone 15"
select select "3031"
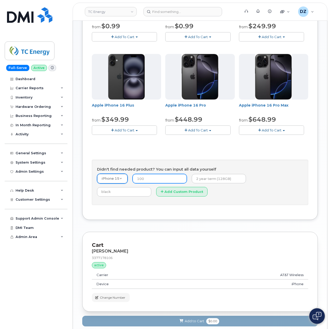
click at [153, 181] on input "number" at bounding box center [160, 178] width 54 height 9
type input "14.99"
click at [208, 178] on input "text" at bounding box center [219, 178] width 54 height 9
drag, startPoint x: 231, startPoint y: 179, endPoint x: 234, endPoint y: 180, distance: 3.3
click at [231, 179] on input "2 year term, 128GB" at bounding box center [219, 178] width 54 height 9
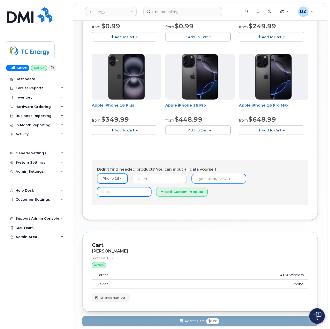
paste input "SCTASK0684660"
type input "2 year term, 128GB SCTASK0684660"
click at [151, 187] on input "text" at bounding box center [124, 191] width 54 height 9
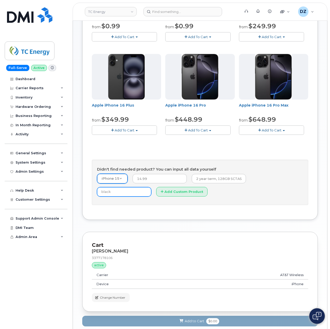
type input "Black"
click at [156, 192] on button "Add Custom Product" at bounding box center [181, 192] width 51 height 10
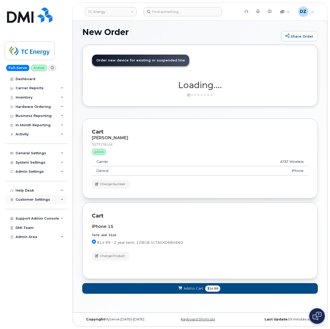
scroll to position [3, 0]
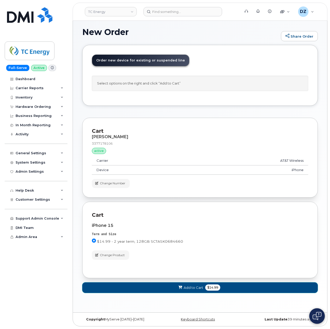
click at [200, 289] on span "Add to Cart" at bounding box center [193, 288] width 19 height 5
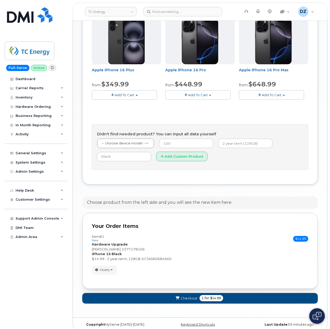
scroll to position [184, 0]
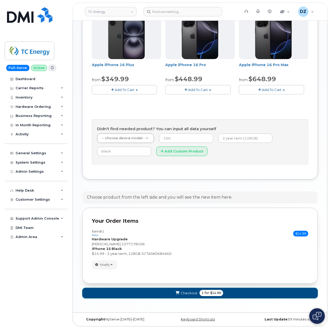
click at [204, 295] on span "for" at bounding box center [207, 293] width 6 height 5
